Goal: Use online tool/utility: Utilize a website feature to perform a specific function

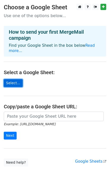
click at [13, 79] on link "Select..." at bounding box center [13, 83] width 19 height 8
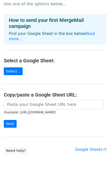
scroll to position [21, 0]
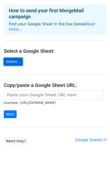
click at [8, 58] on link "Select..." at bounding box center [13, 62] width 19 height 8
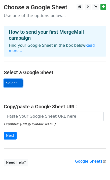
click at [11, 79] on link "Select..." at bounding box center [13, 83] width 19 height 8
